Goal: Find specific page/section: Find specific page/section

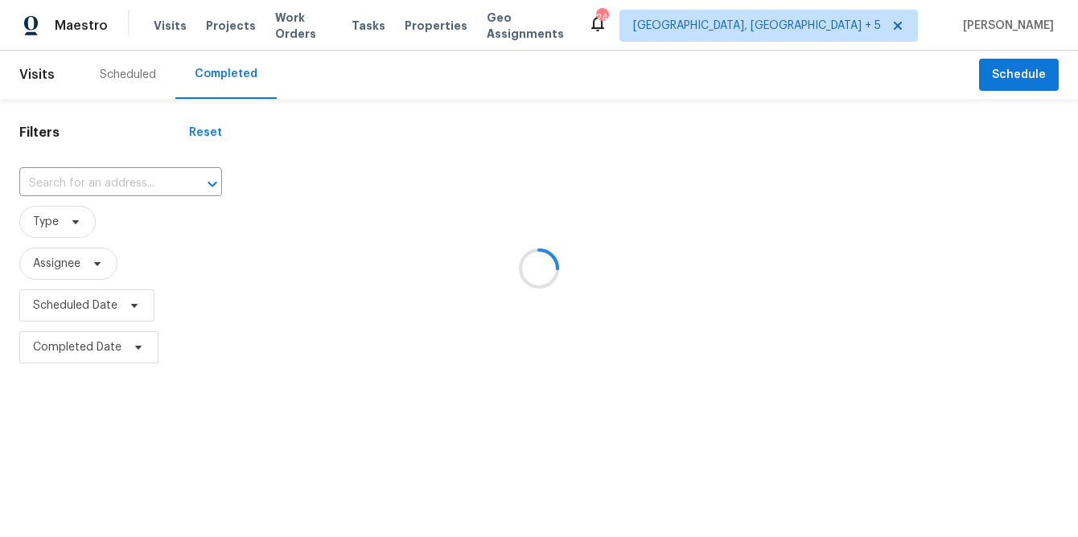
click at [848, 25] on div at bounding box center [539, 268] width 1078 height 537
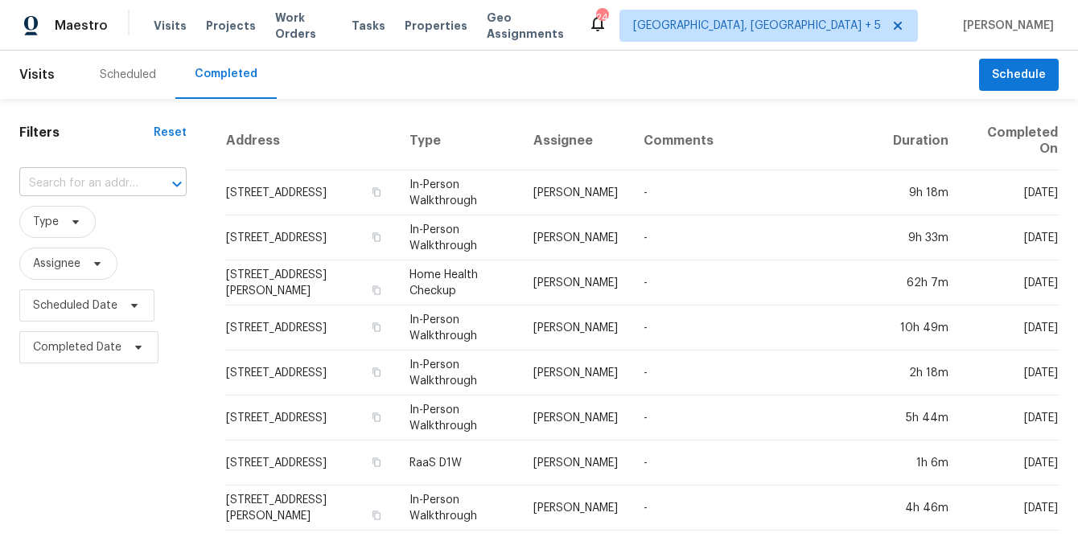
click at [79, 190] on input "text" at bounding box center [80, 183] width 122 height 25
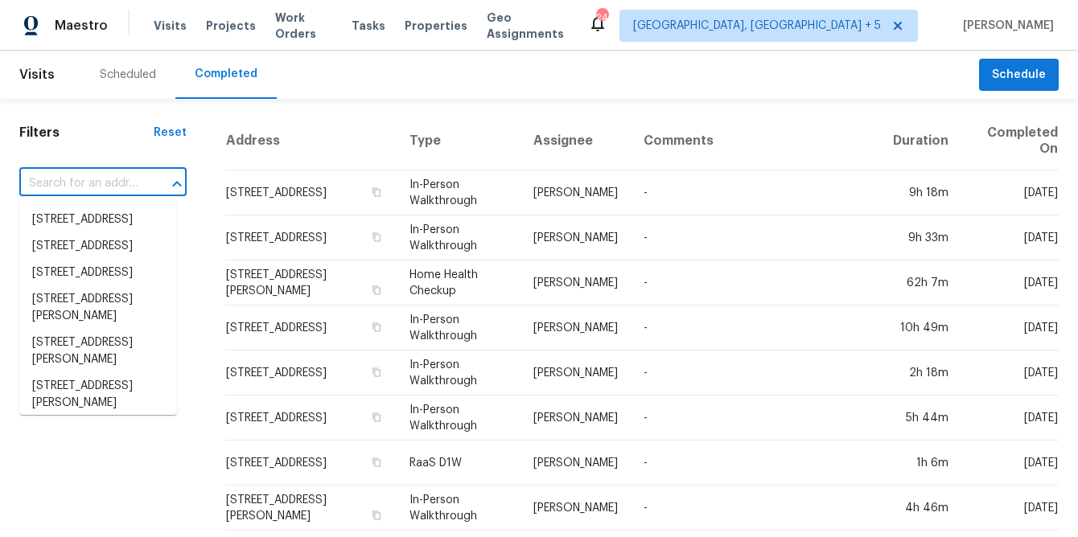
paste input "[STREET_ADDRESS]"
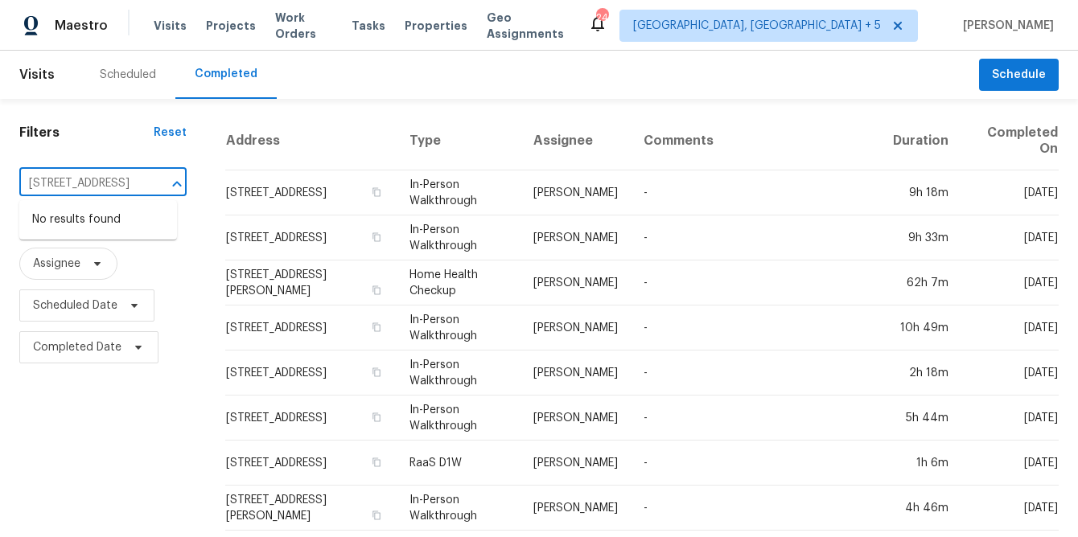
scroll to position [0, 154]
drag, startPoint x: 31, startPoint y: 183, endPoint x: 148, endPoint y: 184, distance: 116.6
click at [148, 184] on div "[STREET_ADDRESS] ​" at bounding box center [102, 183] width 167 height 25
type input "15533 Diamondback Dr"
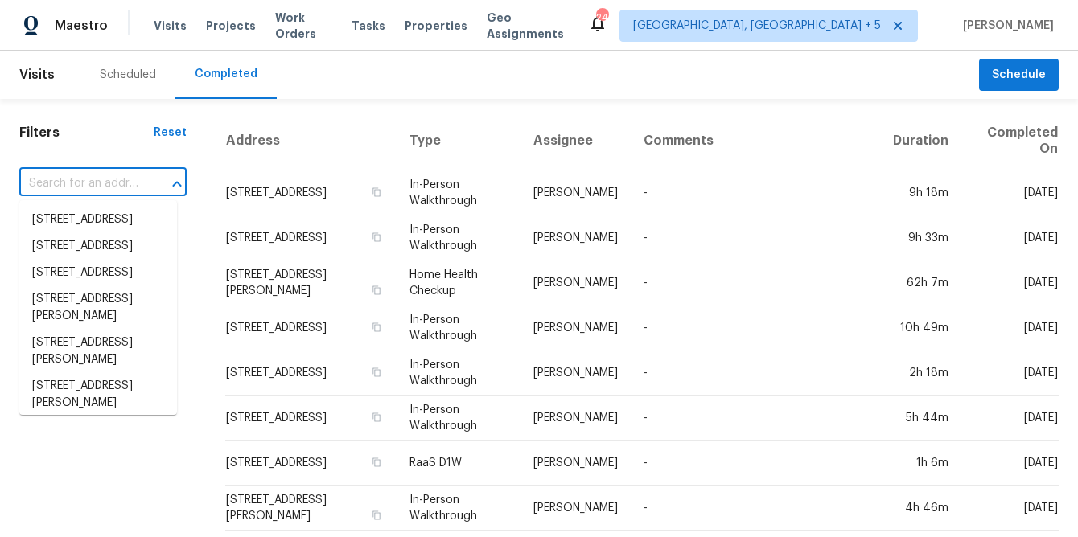
scroll to position [0, 0]
click at [97, 183] on input "text" at bounding box center [80, 183] width 122 height 25
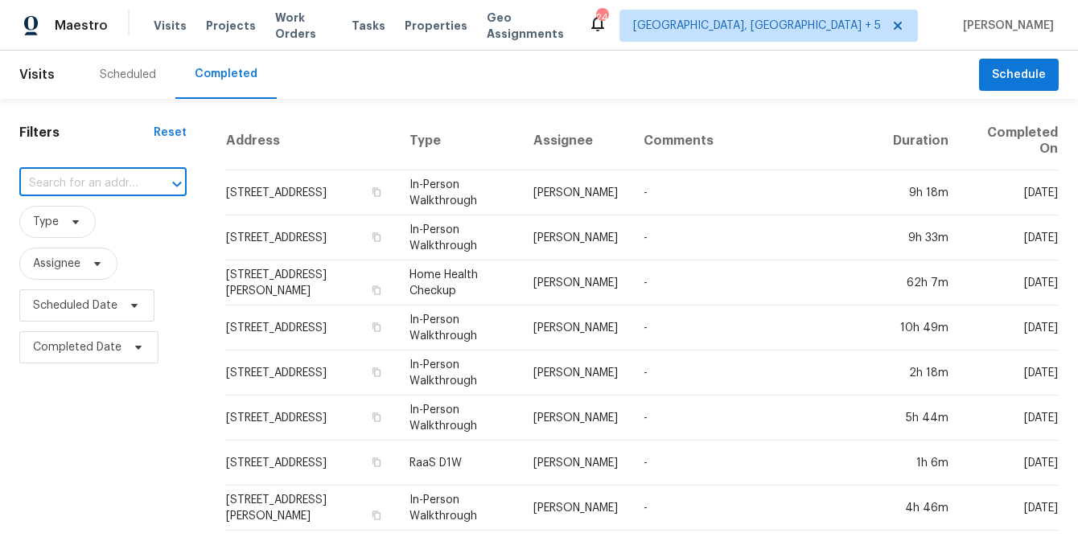
paste input "[STREET_ADDRESS][PERSON_NAME][PERSON_NAME]"
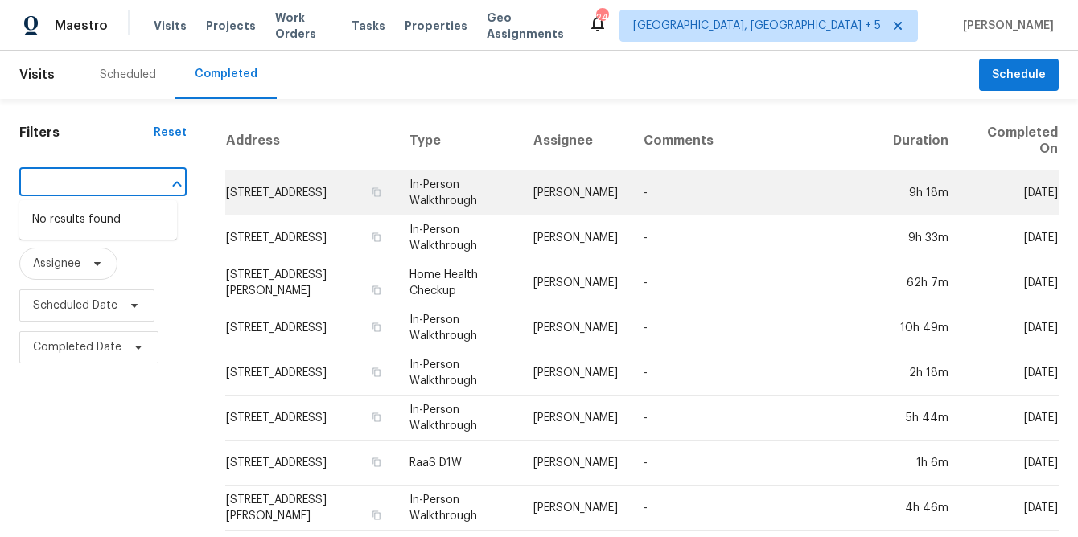
drag, startPoint x: 31, startPoint y: 186, endPoint x: 222, endPoint y: 185, distance: 190.6
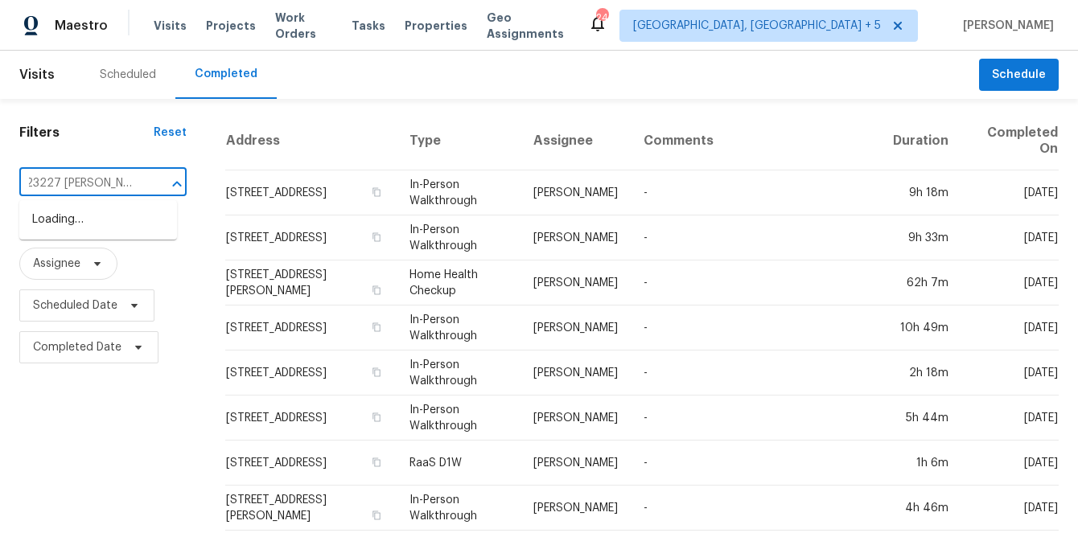
scroll to position [0, 0]
type input "23227 [PERSON_NAME]"
